Goal: Task Accomplishment & Management: Manage account settings

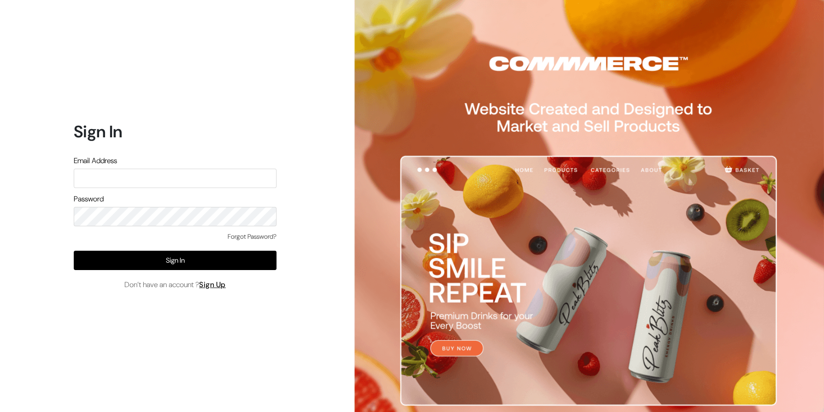
click at [137, 164] on div "Email Address" at bounding box center [175, 171] width 203 height 33
click at [150, 182] on input "text" at bounding box center [175, 178] width 203 height 19
type input "themouldmarket@gmail.com"
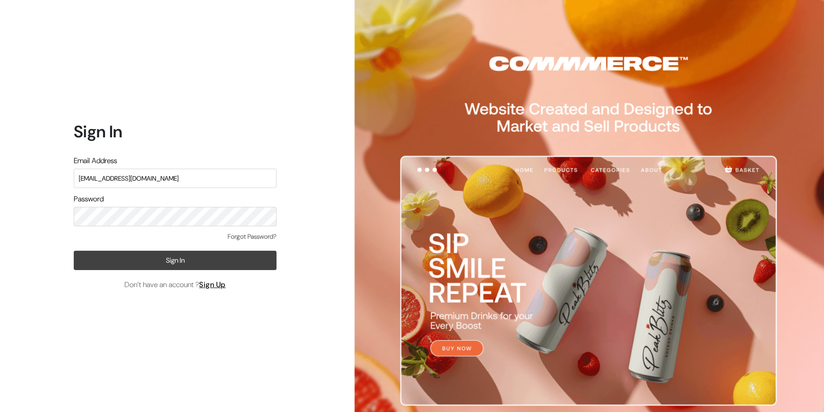
click at [118, 257] on button "Sign In" at bounding box center [175, 260] width 203 height 19
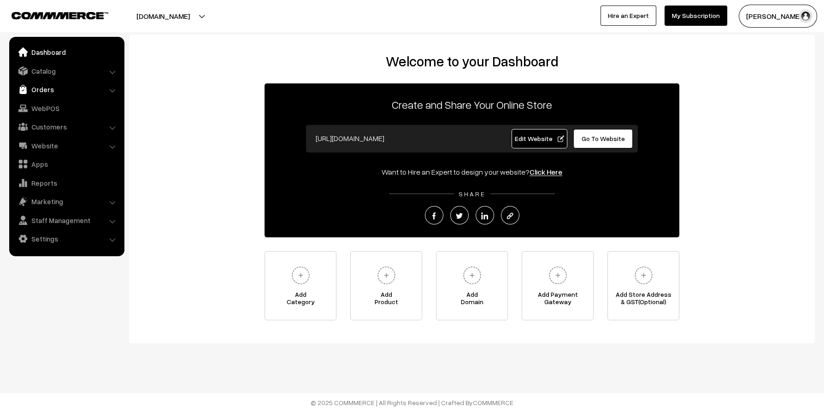
click at [24, 92] on img at bounding box center [22, 89] width 9 height 9
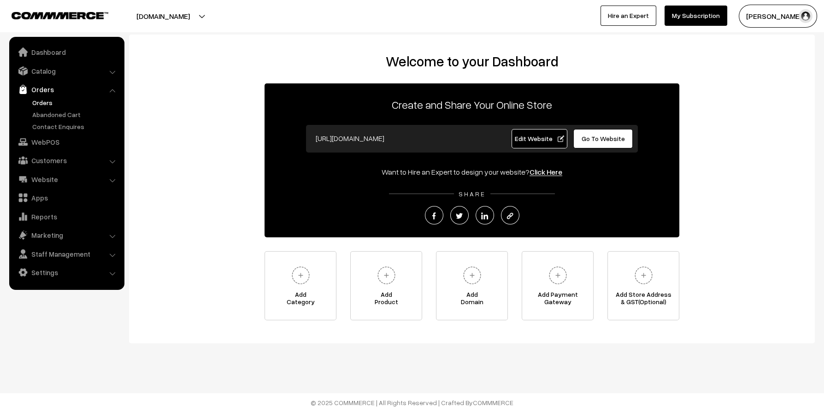
click at [36, 99] on link "Orders" at bounding box center [75, 103] width 91 height 10
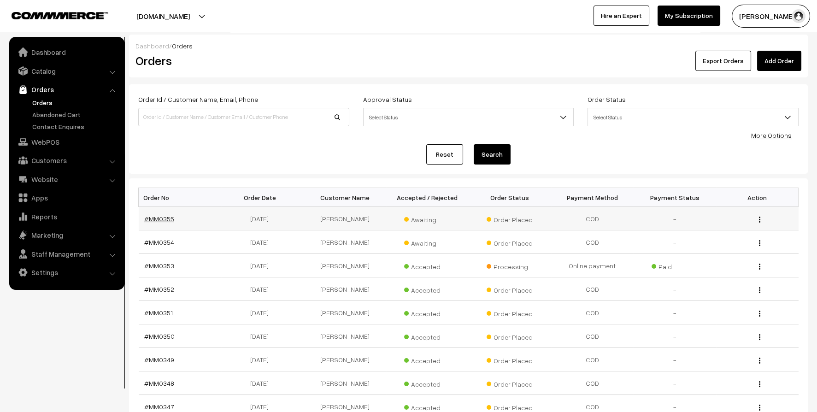
click at [153, 216] on link "#MM0355" at bounding box center [159, 219] width 30 height 8
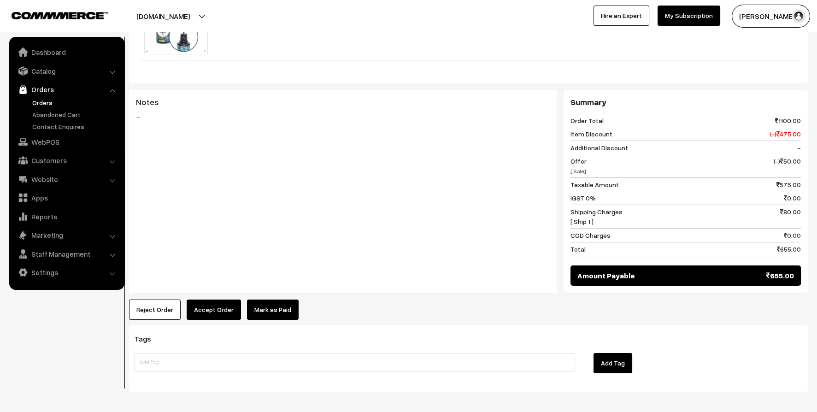
scroll to position [349, 0]
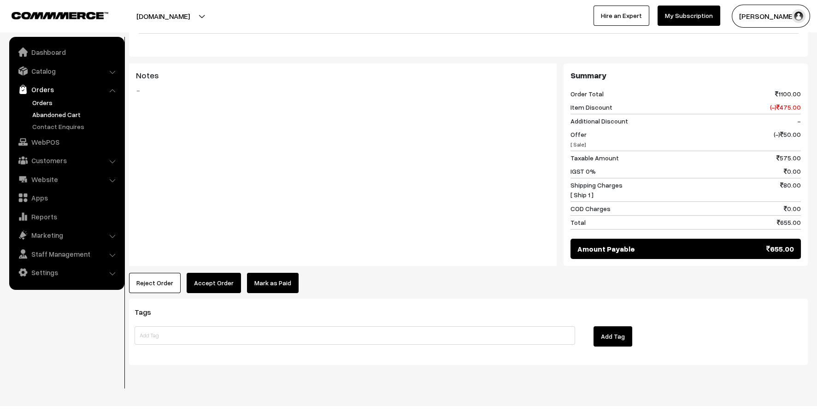
click at [40, 114] on link "Abandoned Cart" at bounding box center [75, 115] width 91 height 10
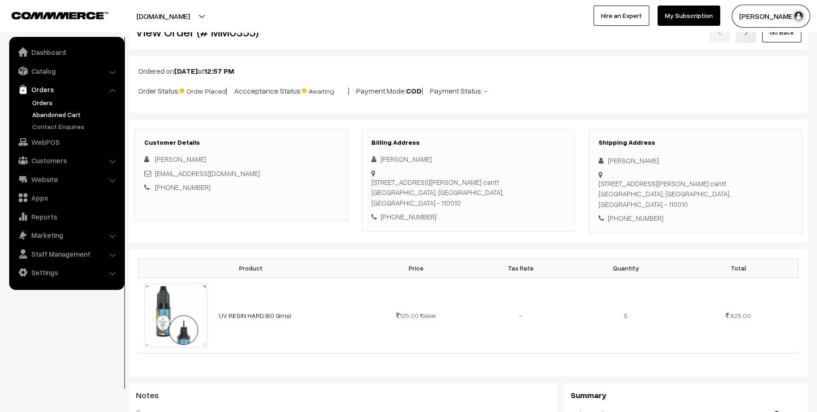
scroll to position [26, 0]
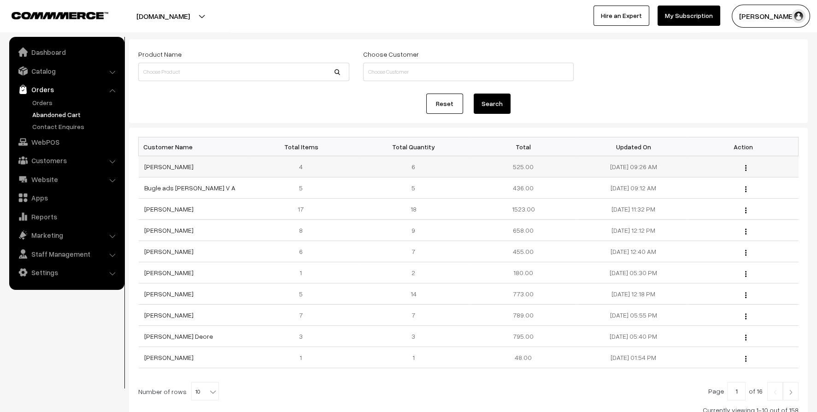
scroll to position [92, 0]
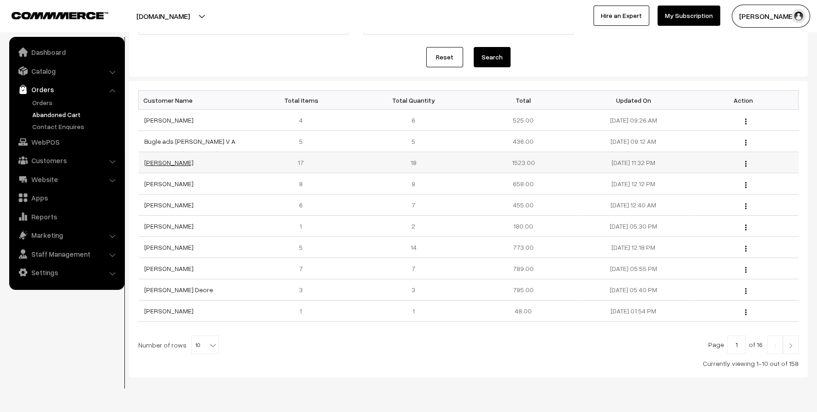
click at [146, 160] on link "[PERSON_NAME]" at bounding box center [168, 163] width 49 height 8
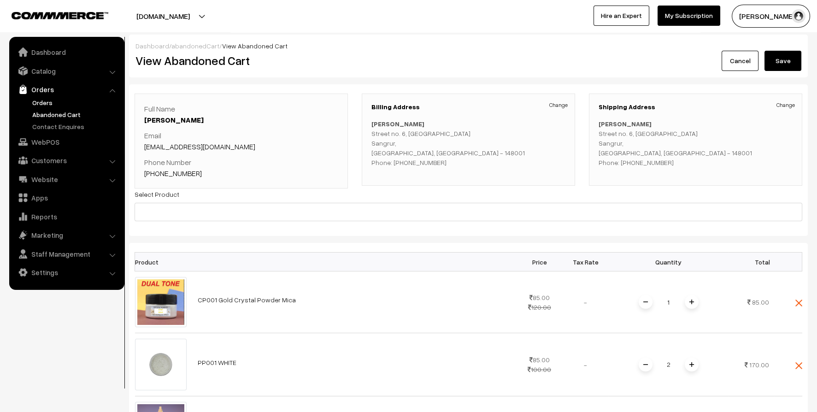
click at [41, 98] on link "Orders" at bounding box center [75, 103] width 91 height 10
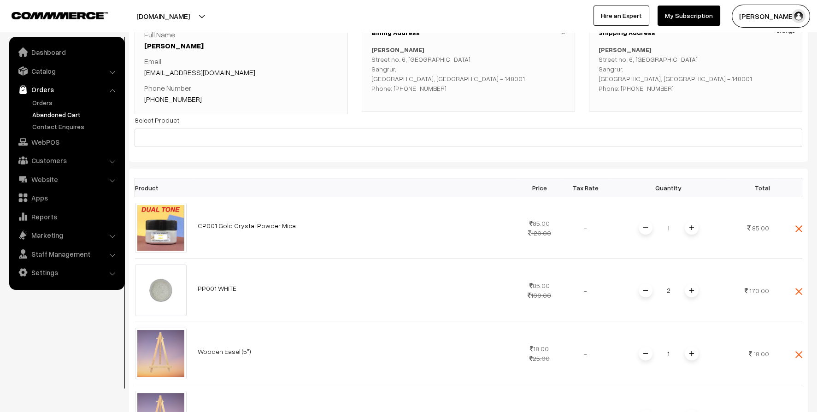
scroll to position [92, 0]
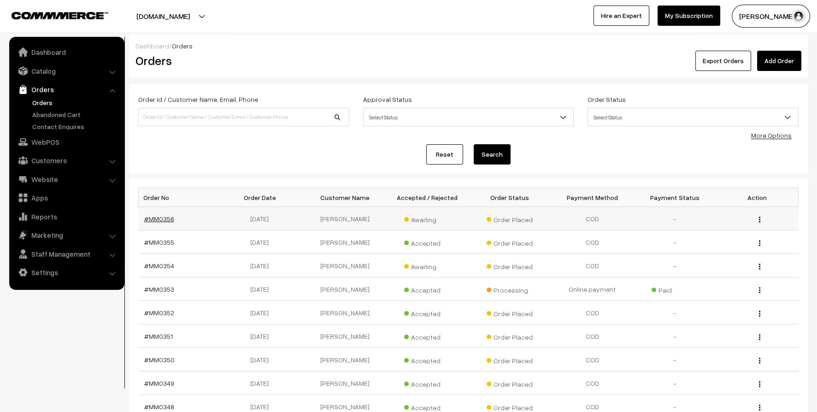
click at [163, 219] on link "#MM0356" at bounding box center [159, 219] width 30 height 8
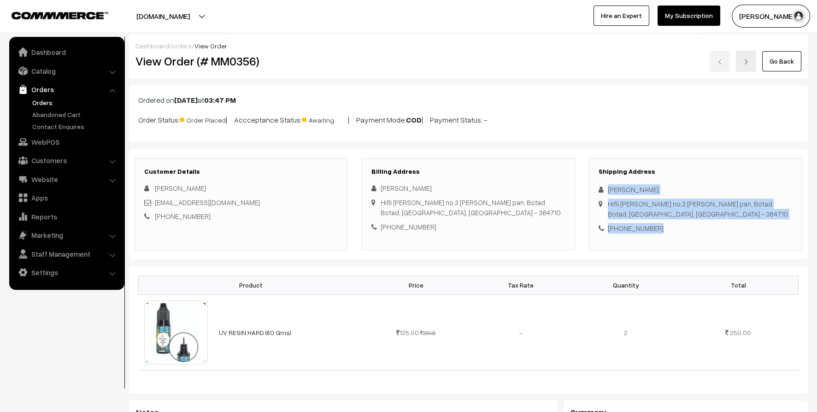
click at [44, 104] on link "Orders" at bounding box center [75, 103] width 91 height 10
click at [44, 115] on link "Abandoned Cart" at bounding box center [75, 115] width 91 height 10
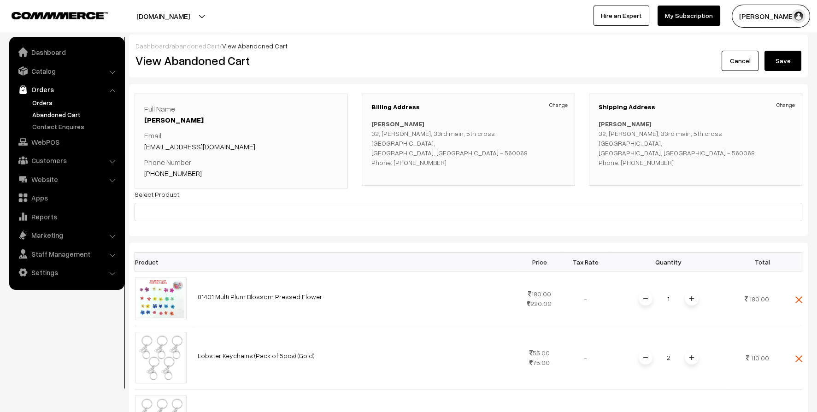
click at [47, 99] on link "Orders" at bounding box center [75, 103] width 91 height 10
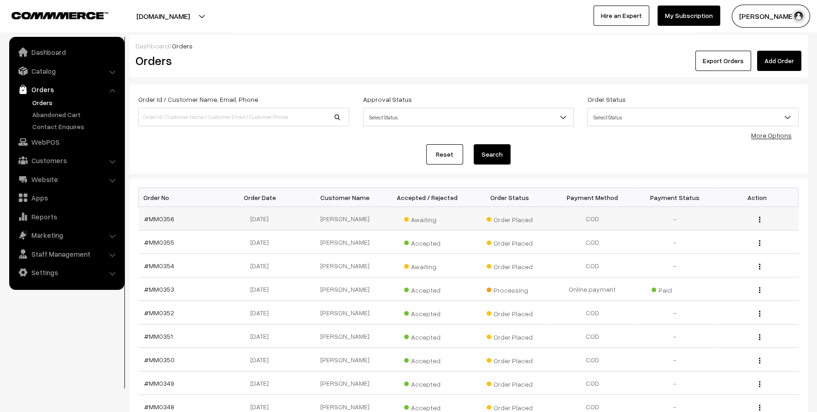
click at [417, 223] on span "Awaiting" at bounding box center [427, 219] width 46 height 12
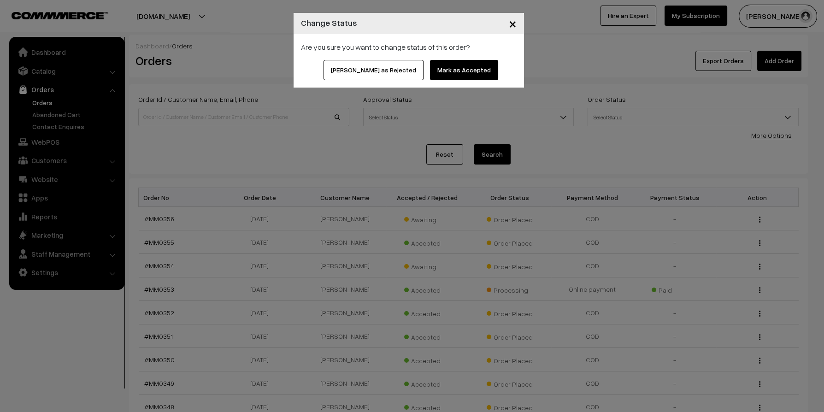
click at [438, 66] on button "Mark as Accepted" at bounding box center [464, 70] width 68 height 20
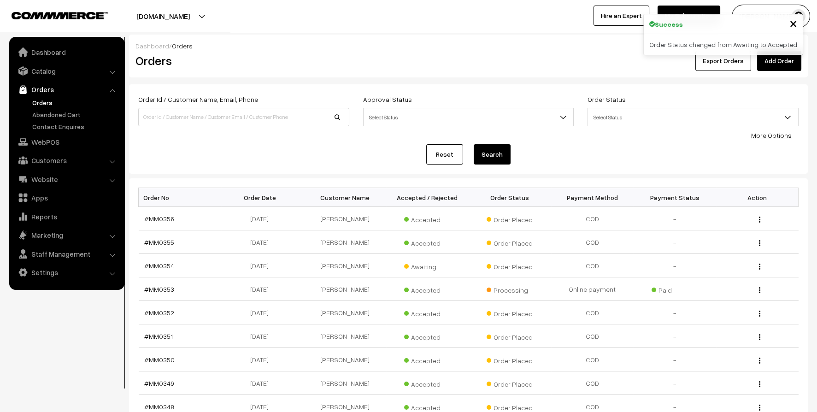
click at [163, 264] on link "#MM0354" at bounding box center [159, 266] width 30 height 8
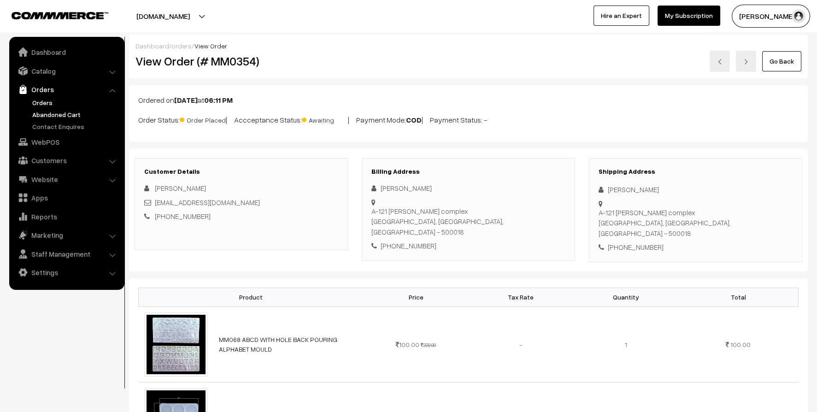
click at [48, 114] on link "Abandoned Cart" at bounding box center [75, 115] width 91 height 10
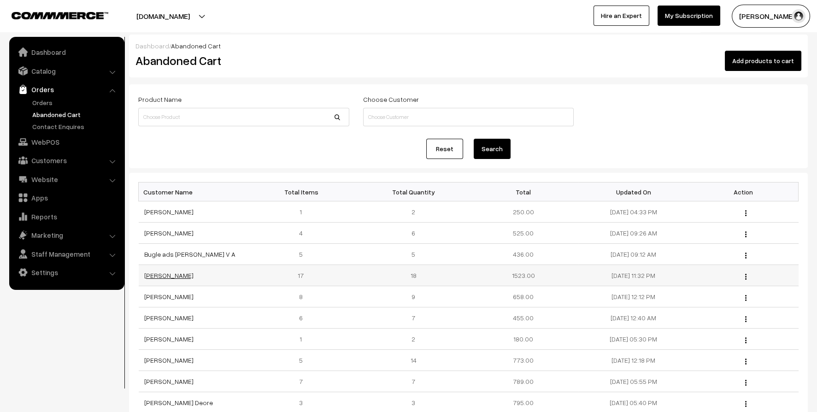
click at [164, 278] on link "Nishtha Garg" at bounding box center [168, 276] width 49 height 8
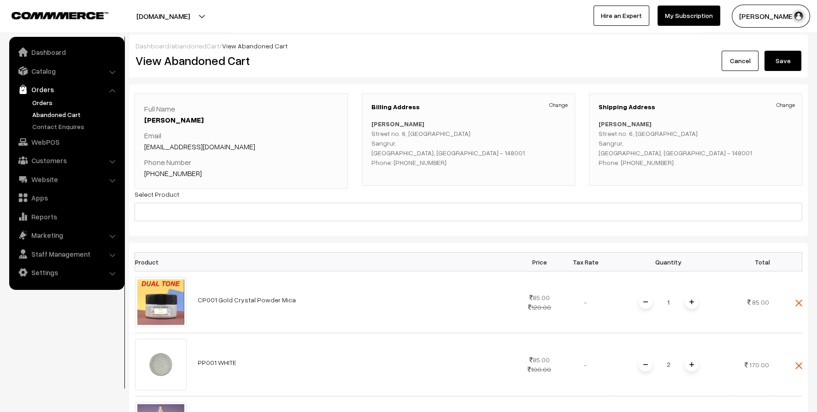
click at [36, 98] on link "Orders" at bounding box center [75, 103] width 91 height 10
